Goal: Transaction & Acquisition: Purchase product/service

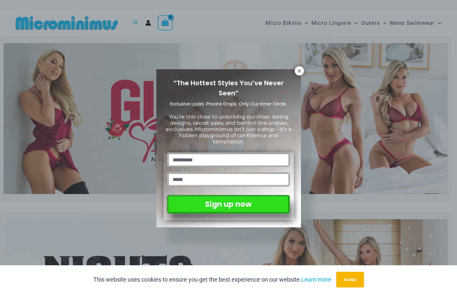
click at [306, 73] on div "“The Hottest Styles You’ve Never Seen” Exclusive Looks. Private Drops. Only Our…" at bounding box center [228, 147] width 457 height 294
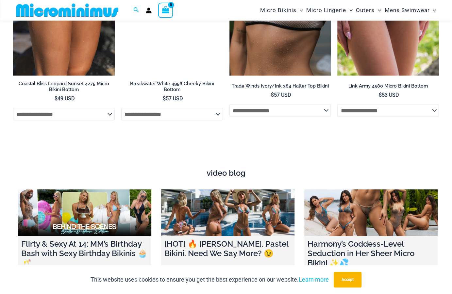
scroll to position [1998, 0]
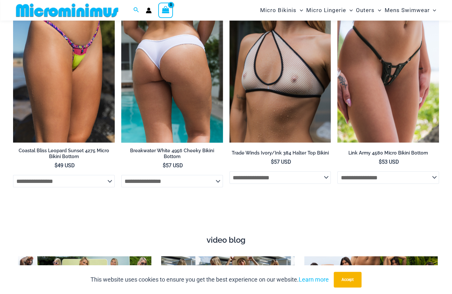
click at [196, 89] on img at bounding box center [172, 66] width 102 height 152
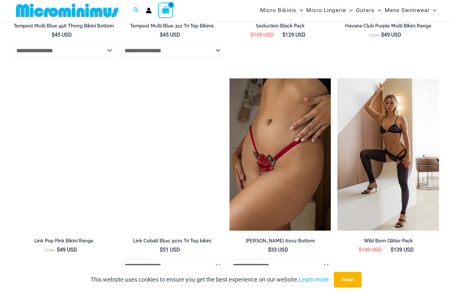
scroll to position [1306, 0]
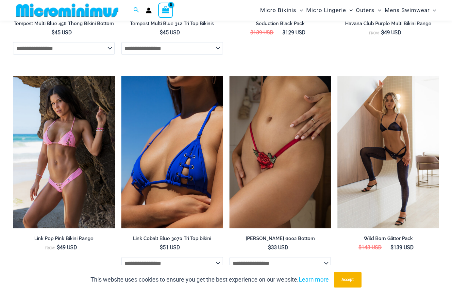
click at [229, 76] on img at bounding box center [229, 76] width 0 height 0
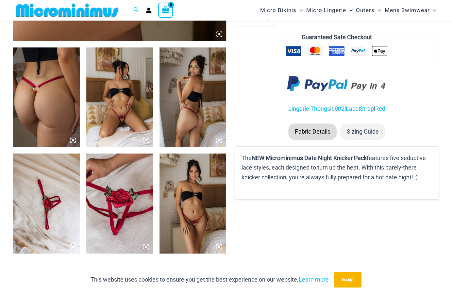
scroll to position [348, 0]
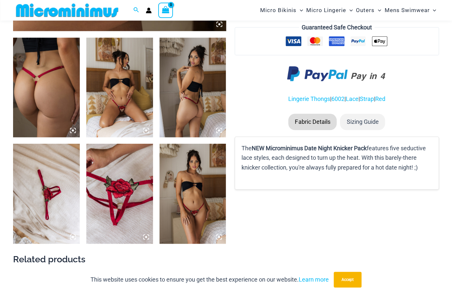
click at [203, 207] on img at bounding box center [192, 194] width 67 height 100
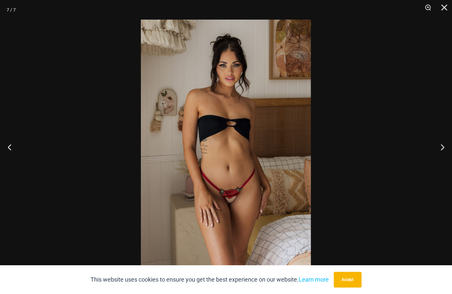
click at [445, 13] on button "Close" at bounding box center [441, 10] width 16 height 20
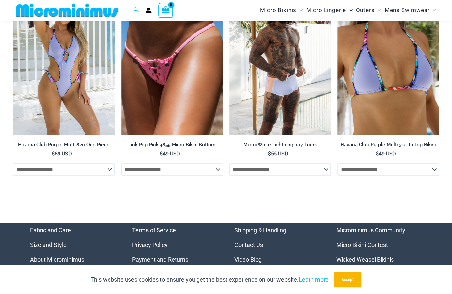
scroll to position [1521, 0]
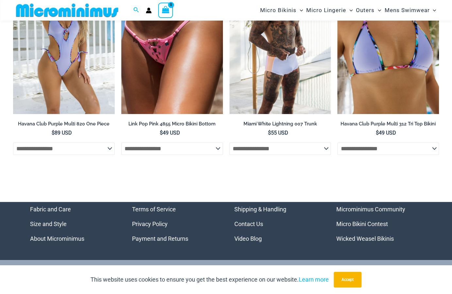
click at [375, 225] on li "Micro Bikini Contest" at bounding box center [379, 224] width 86 height 15
click at [370, 226] on li "Micro Bikini Contest" at bounding box center [379, 224] width 86 height 15
click at [371, 220] on link "Micro Bikini Contest" at bounding box center [362, 223] width 52 height 7
